Goal: Task Accomplishment & Management: Use online tool/utility

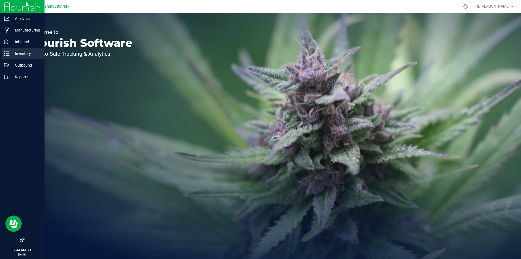
click at [21, 56] on p "Inventory" at bounding box center [25, 53] width 33 height 7
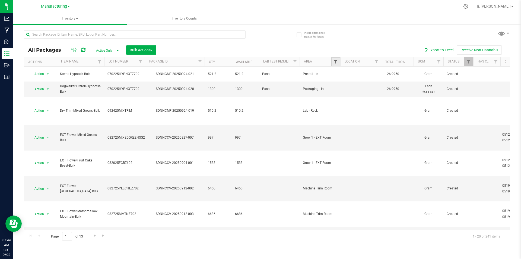
click at [335, 63] on span "Filter" at bounding box center [336, 61] width 4 height 4
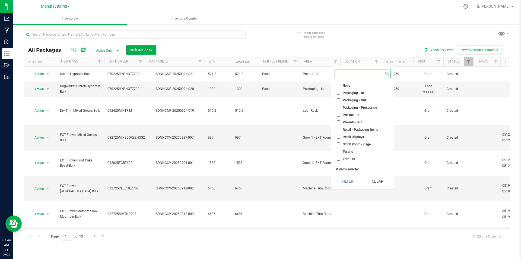
scroll to position [151, 0]
click at [337, 154] on input "Trim - In" at bounding box center [339, 153] width 4 height 4
click at [347, 182] on button "Filter" at bounding box center [348, 181] width 26 height 12
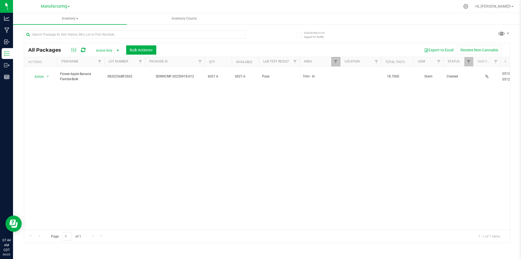
click at [332, 61] on link "Filter" at bounding box center [335, 61] width 9 height 9
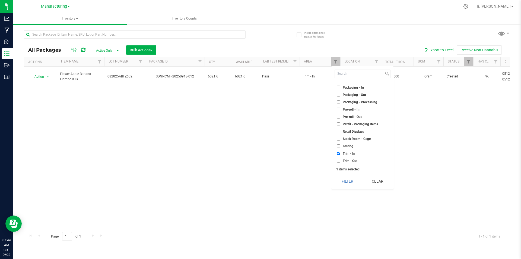
click at [339, 155] on input "Trim - In" at bounding box center [339, 153] width 4 height 4
checkbox input "false"
click at [339, 136] on input "Pre-roll - In" at bounding box center [339, 137] width 4 height 4
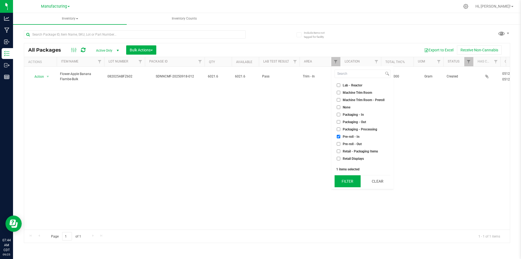
click at [339, 179] on button "Filter" at bounding box center [348, 181] width 26 height 12
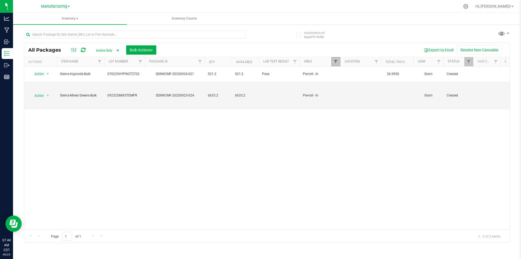
click at [338, 63] on span "Filter" at bounding box center [336, 61] width 4 height 4
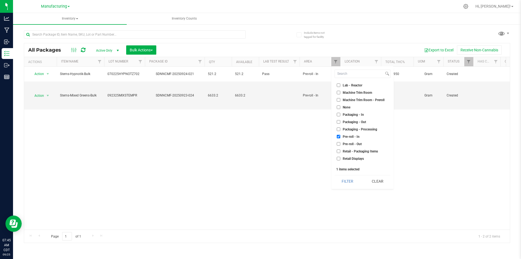
click at [340, 137] on input "Pre-roll - In" at bounding box center [339, 137] width 4 height 4
checkbox input "false"
click at [338, 101] on input "Machine Trim Room - Preroll" at bounding box center [339, 100] width 4 height 4
checkbox input "true"
click at [346, 177] on button "Filter" at bounding box center [348, 181] width 26 height 12
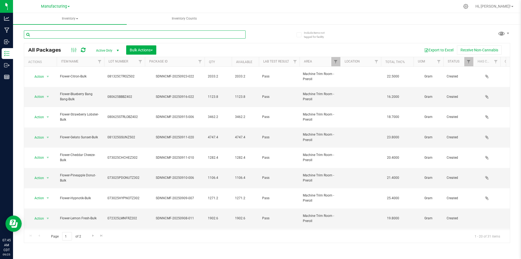
click at [67, 33] on input "text" at bounding box center [135, 34] width 222 height 8
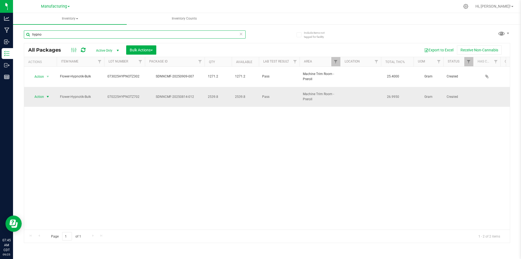
type input "hypno"
click at [46, 94] on span "select" at bounding box center [48, 96] width 4 height 4
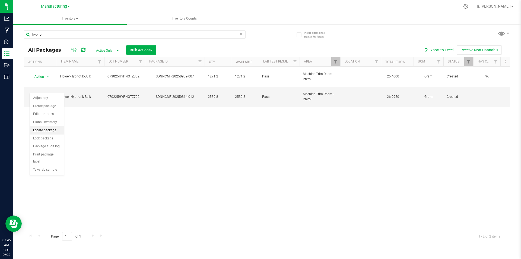
click at [41, 129] on li "Locate package" at bounding box center [47, 130] width 34 height 8
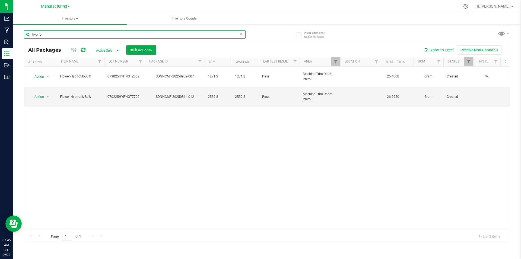
click at [49, 33] on input "hypno" at bounding box center [135, 34] width 222 height 8
type input "h"
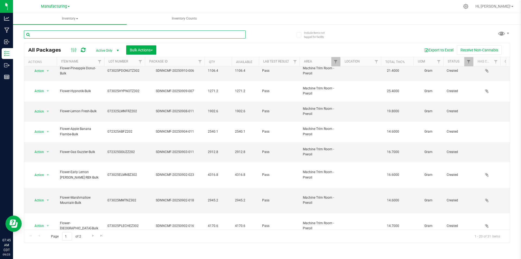
scroll to position [142, 0]
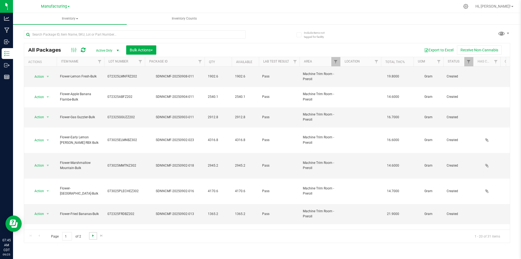
click at [93, 237] on span "Go to the next page" at bounding box center [93, 235] width 4 height 4
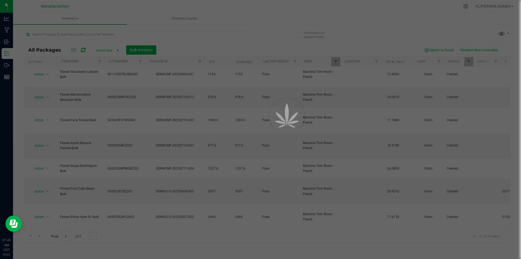
scroll to position [0, 0]
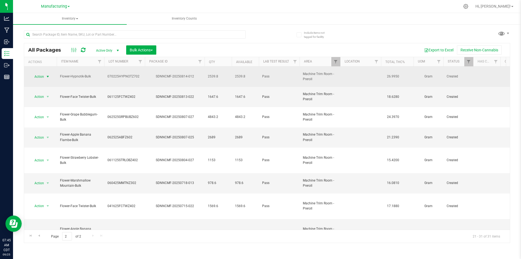
click at [47, 74] on span "select" at bounding box center [48, 76] width 4 height 4
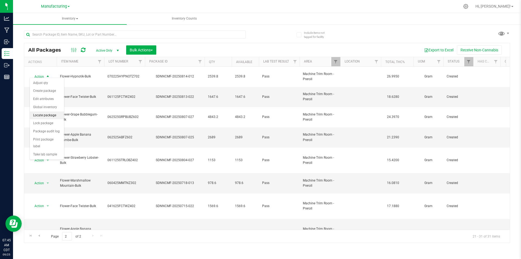
click at [47, 113] on li "Locate package" at bounding box center [47, 115] width 34 height 8
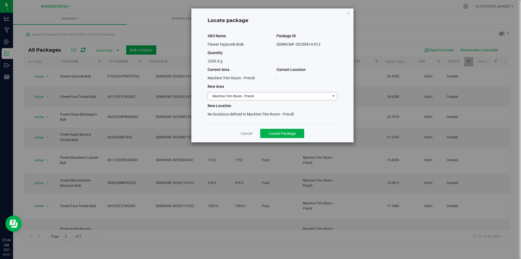
click at [272, 97] on span "Machine Trim Room - Preroll" at bounding box center [269, 96] width 122 height 8
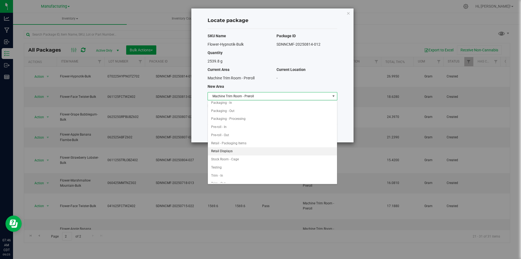
scroll to position [153, 0]
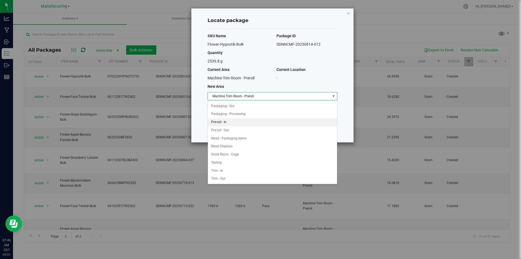
click at [226, 122] on li "Pre-roll - In" at bounding box center [272, 122] width 129 height 8
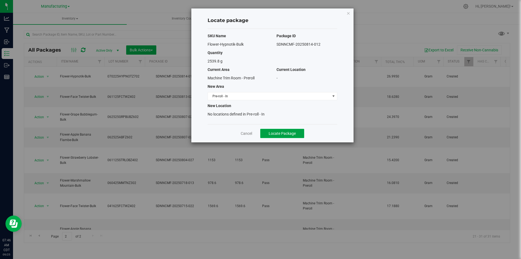
click at [268, 135] on button "Locate Package" at bounding box center [282, 133] width 44 height 9
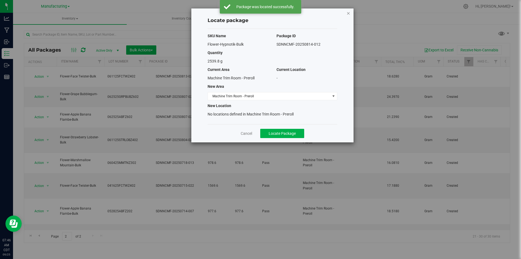
click at [348, 12] on icon "button" at bounding box center [349, 13] width 4 height 7
click at [347, 13] on icon "button" at bounding box center [349, 13] width 4 height 7
click at [248, 133] on link "Cancel" at bounding box center [246, 133] width 11 height 5
click at [288, 132] on span "Locate Package" at bounding box center [282, 133] width 27 height 4
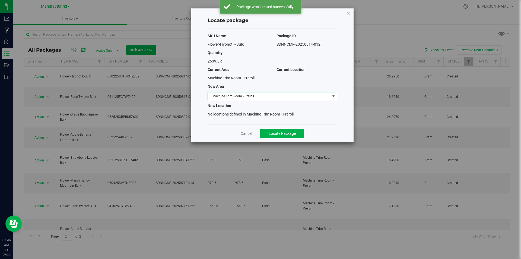
click at [332, 96] on span "select" at bounding box center [333, 96] width 4 height 4
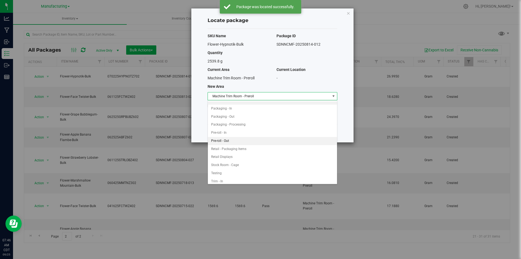
scroll to position [145, 0]
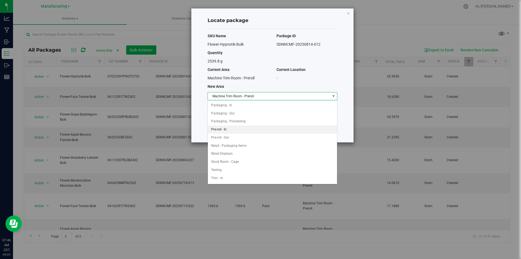
click at [254, 129] on li "Pre-roll - In" at bounding box center [272, 129] width 129 height 8
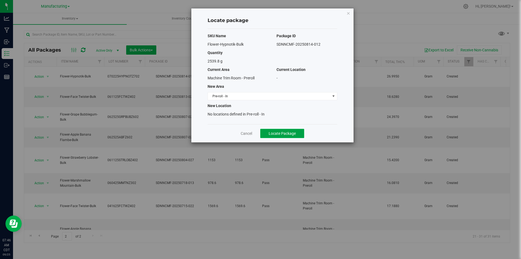
click at [275, 131] on span "Locate Package" at bounding box center [282, 133] width 27 height 4
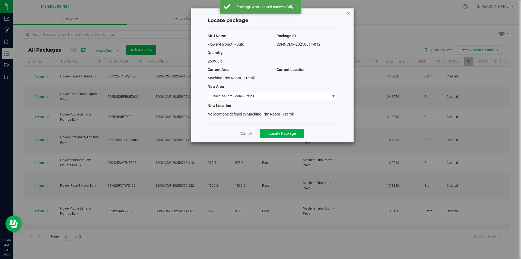
click at [347, 13] on icon "button" at bounding box center [349, 13] width 4 height 7
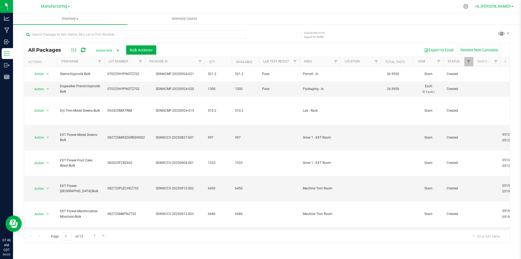
click at [499, 5] on span "Hi, [PERSON_NAME]!" at bounding box center [493, 6] width 35 height 4
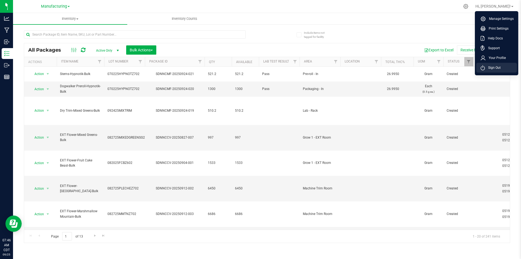
click at [492, 70] on span "Sign Out" at bounding box center [493, 67] width 16 height 5
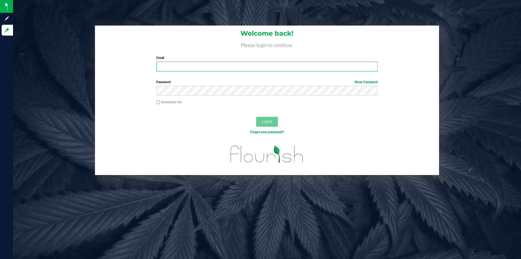
drag, startPoint x: 205, startPoint y: 66, endPoint x: 205, endPoint y: 69, distance: 3.8
click at [205, 66] on input "Email" at bounding box center [266, 67] width 221 height 10
type input "[EMAIL_ADDRESS][DOMAIN_NAME]"
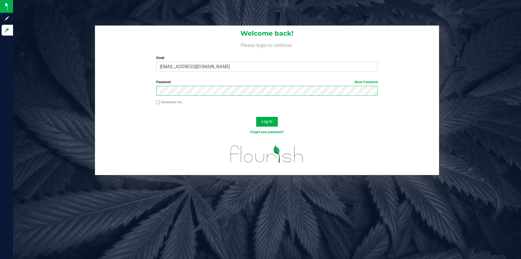
click at [256, 117] on button "Log In" at bounding box center [267, 122] width 22 height 10
